Goal: Task Accomplishment & Management: Manage account settings

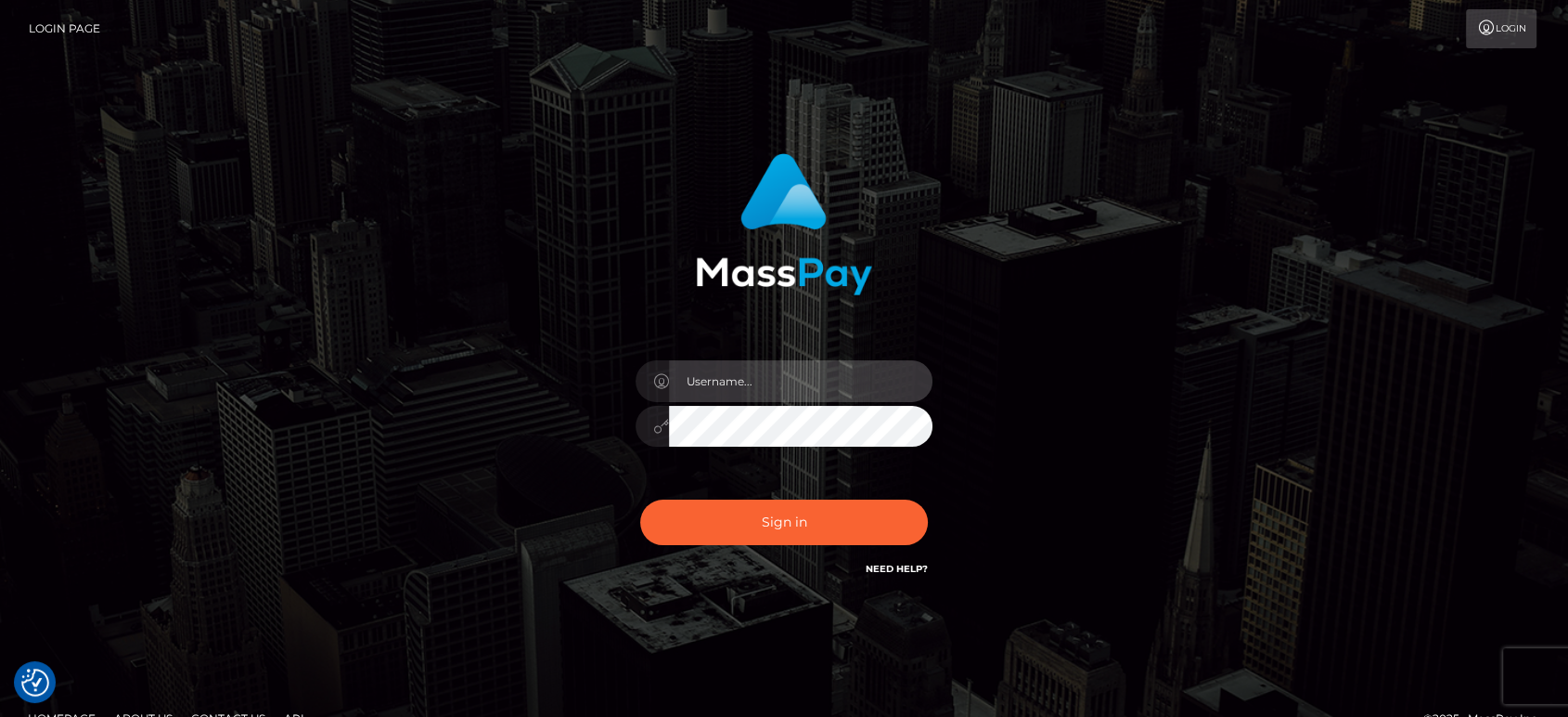
click at [788, 370] on input "text" at bounding box center [800, 381] width 264 height 41
paste input "[PERSON_NAME].B2"
type input "[PERSON_NAME].B2"
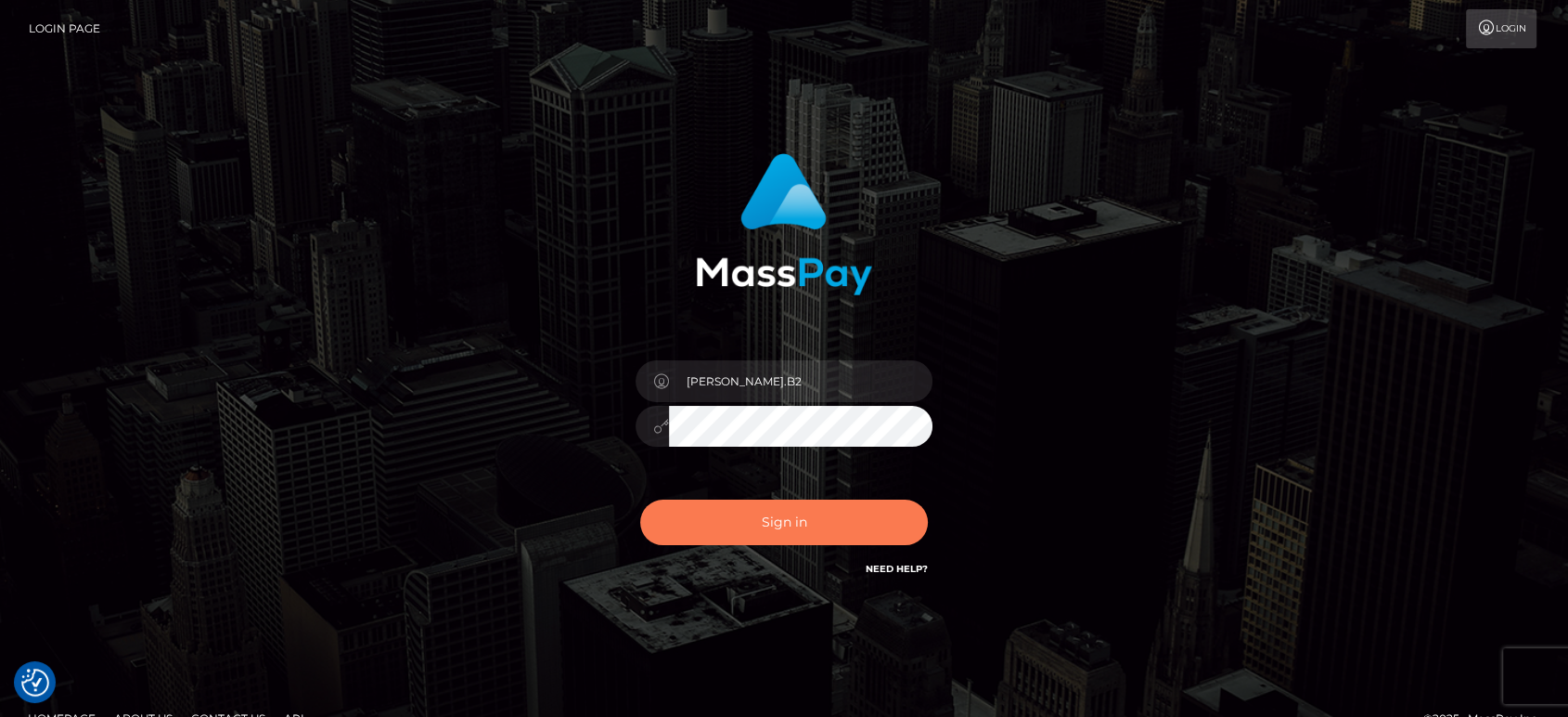
click at [839, 514] on button "Sign in" at bounding box center [784, 522] width 287 height 45
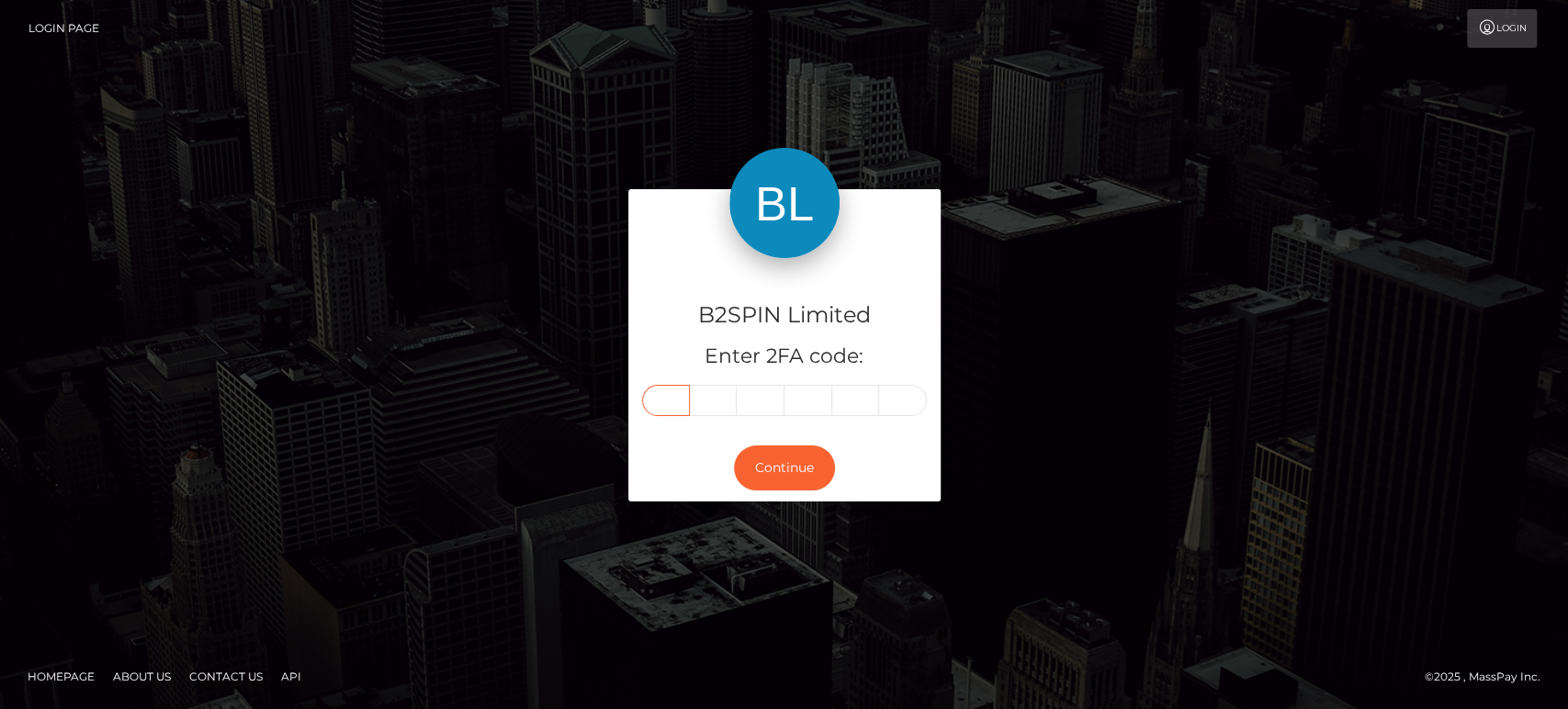
click at [659, 401] on input "text" at bounding box center [666, 400] width 48 height 31
drag, startPoint x: 661, startPoint y: 402, endPoint x: 675, endPoint y: 402, distance: 14.0
paste input "1"
type input "1"
type input "3"
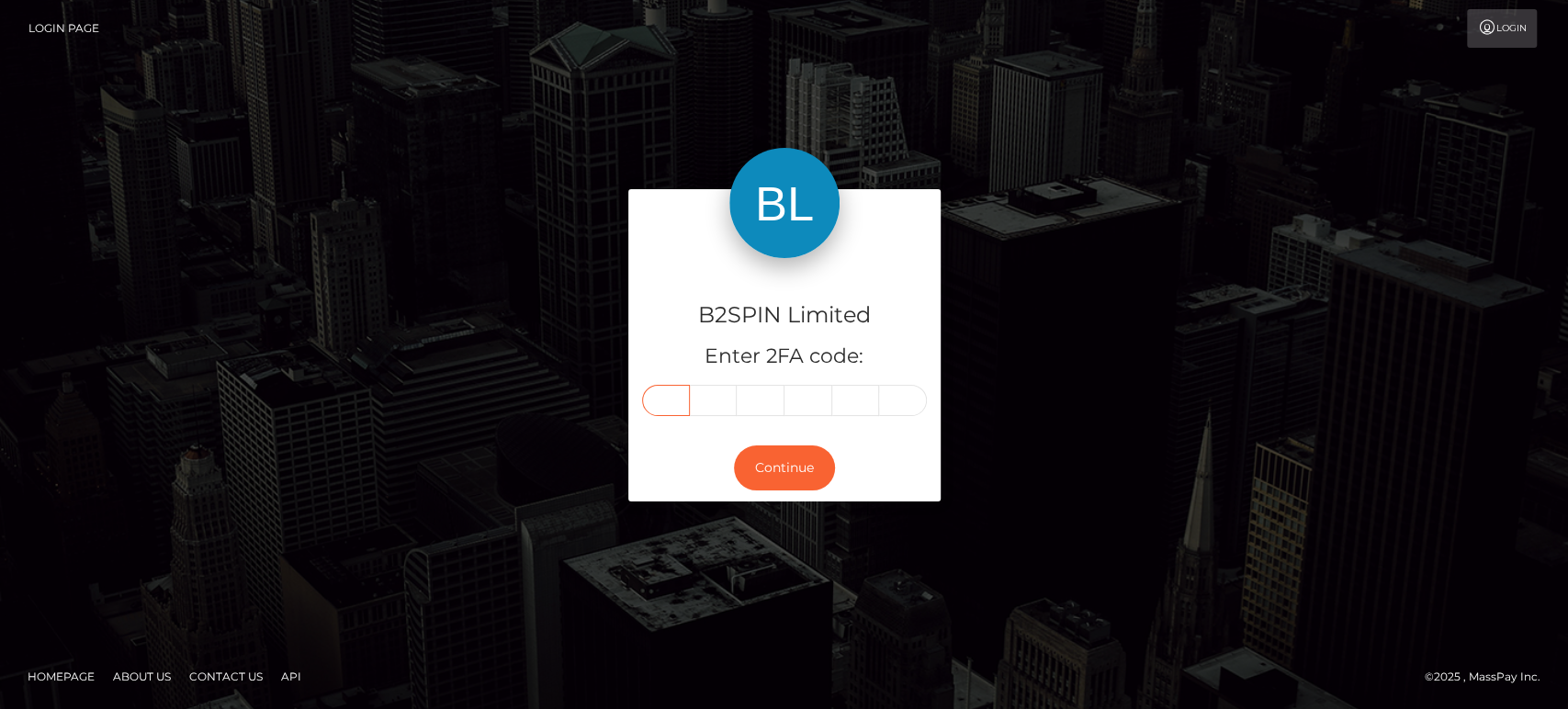
type input "0"
type input "9"
type input "4"
type input "3"
click at [807, 469] on button "Continue" at bounding box center [784, 468] width 101 height 45
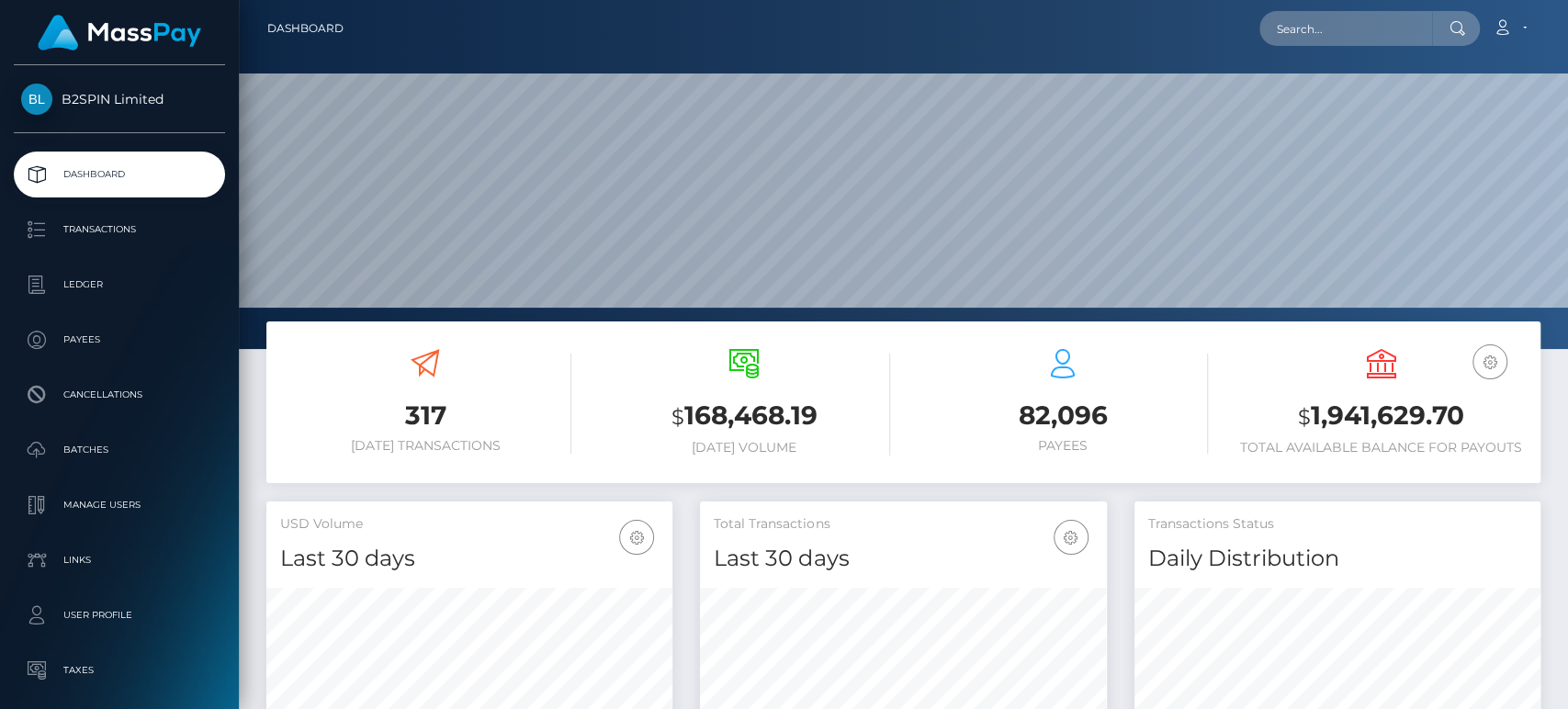
scroll to position [324, 406]
drag, startPoint x: 1312, startPoint y: 419, endPoint x: 1348, endPoint y: 414, distance: 36.3
click at [1345, 415] on h3 "$ 1,941,629.70" at bounding box center [1381, 416] width 291 height 37
drag, startPoint x: 1461, startPoint y: 409, endPoint x: 1479, endPoint y: 482, distance: 75.2
click at [1465, 416] on h3 "$ 1,941,629.70" at bounding box center [1381, 416] width 291 height 37
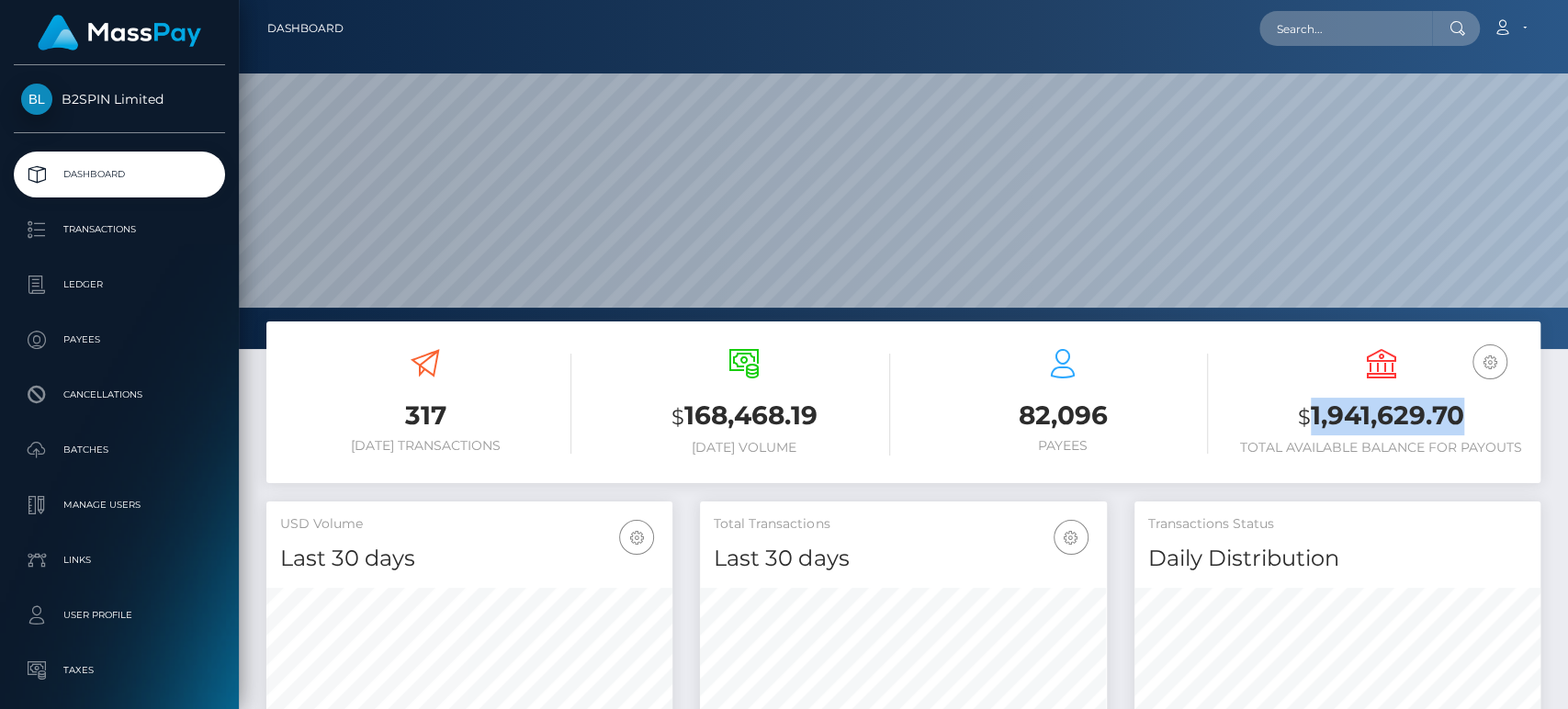
copy h3 "1,941,629.70"
